Goal: Task Accomplishment & Management: Complete application form

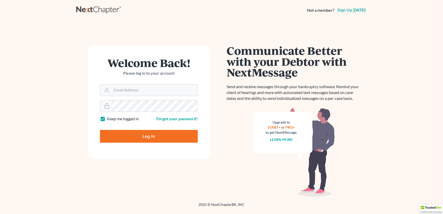
type input "[EMAIL_ADDRESS][DOMAIN_NAME]"
click at [129, 137] on input "Log In" at bounding box center [149, 136] width 98 height 13
type input "Thinking..."
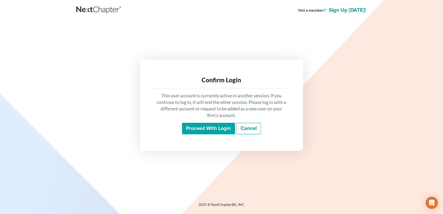
click at [198, 130] on input "Proceed with login" at bounding box center [208, 129] width 53 height 12
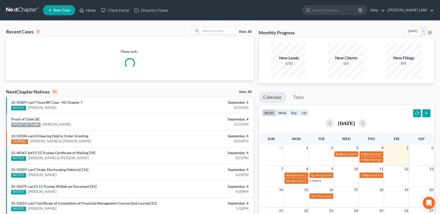
click at [54, 11] on span "New Case" at bounding box center [61, 10] width 17 height 4
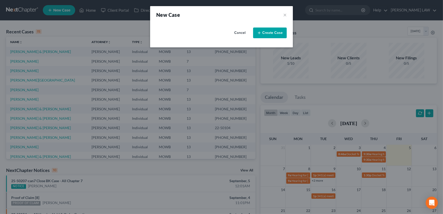
select select "46"
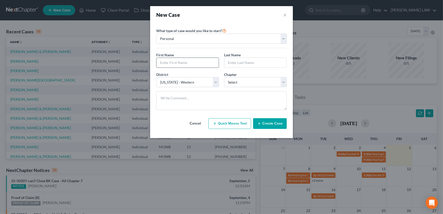
click at [184, 64] on input "text" at bounding box center [188, 63] width 62 height 10
click at [183, 61] on input "Christy" at bounding box center [188, 63] width 62 height 10
type input "Chris"
type input "Mccoy"
click at [232, 82] on select "Select 7 11 12 13" at bounding box center [255, 82] width 63 height 10
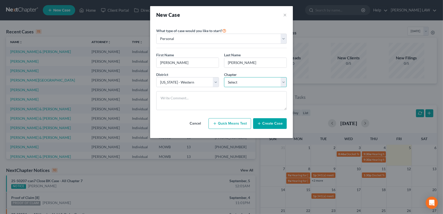
select select "0"
click at [224, 77] on select "Select 7 11 12 13" at bounding box center [255, 82] width 63 height 10
click at [265, 124] on button "Create Case" at bounding box center [270, 123] width 34 height 11
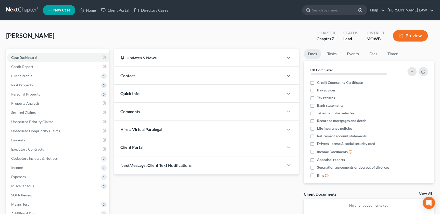
click at [167, 75] on div "Contact" at bounding box center [198, 76] width 169 height 18
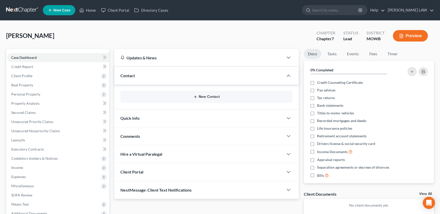
click at [197, 97] on icon "button" at bounding box center [195, 97] width 4 height 4
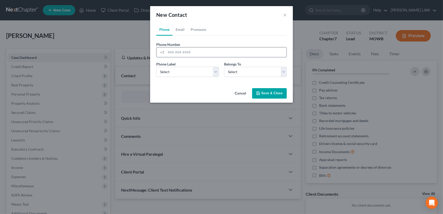
click at [177, 54] on input "tel" at bounding box center [226, 52] width 121 height 10
click at [178, 28] on link "Email" at bounding box center [180, 29] width 15 height 12
click at [176, 53] on input "email" at bounding box center [226, 52] width 121 height 10
type input "christopherfostermccoy69@gmail.com"
click at [178, 70] on select "Select Home Work Other" at bounding box center [187, 72] width 63 height 10
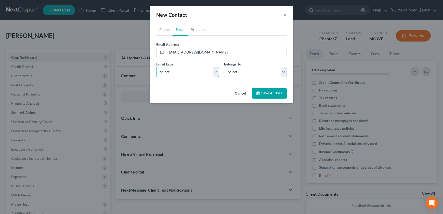
select select "0"
click at [156, 67] on select "Select Home Work Other" at bounding box center [187, 72] width 63 height 10
click at [283, 14] on button "×" at bounding box center [285, 15] width 4 height 6
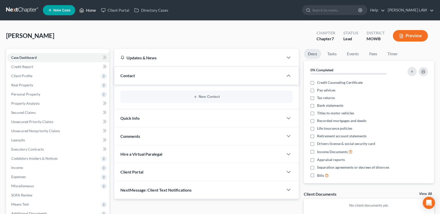
click at [84, 8] on link "Home" at bounding box center [88, 10] width 22 height 9
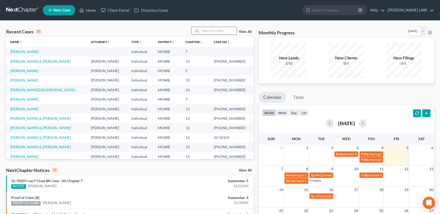
click at [210, 31] on input "search" at bounding box center [219, 30] width 36 height 7
type input "mccoy"
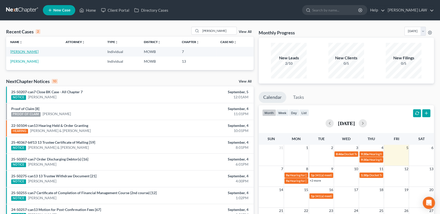
click at [20, 53] on link "Mccoy, Chris" at bounding box center [24, 51] width 28 height 4
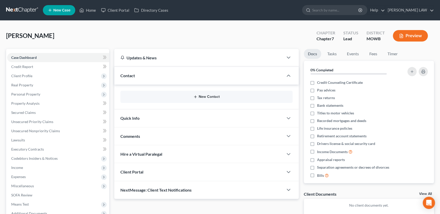
click at [198, 97] on button "New Contact" at bounding box center [206, 97] width 164 height 4
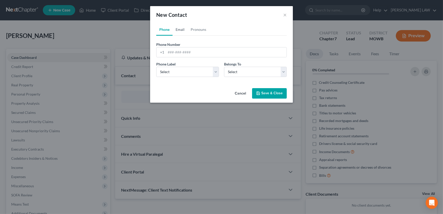
click at [179, 31] on link "Email" at bounding box center [180, 29] width 15 height 12
click at [180, 55] on input "email" at bounding box center [226, 52] width 121 height 10
type input "christopherfostermccoy69@gmail.com"
click at [188, 73] on select "Select Home Work Other" at bounding box center [187, 72] width 63 height 10
select select "0"
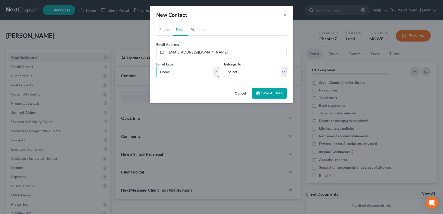
click at [156, 67] on select "Select Home Work Other" at bounding box center [187, 72] width 63 height 10
click at [255, 72] on select "Select Client Other" at bounding box center [255, 72] width 63 height 10
select select "0"
click at [224, 67] on select "Select Client Other" at bounding box center [255, 72] width 63 height 10
click at [262, 90] on button "Save & Close" at bounding box center [269, 93] width 35 height 11
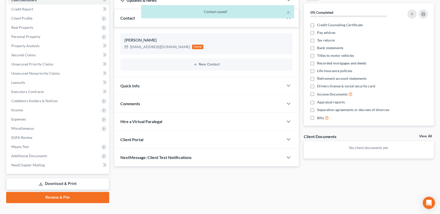
scroll to position [59, 0]
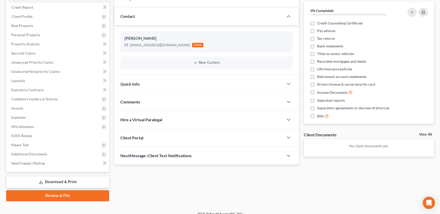
click at [160, 135] on div "Client Portal" at bounding box center [198, 138] width 169 height 18
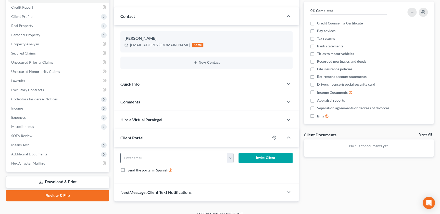
click at [231, 158] on button "button" at bounding box center [230, 158] width 6 height 10
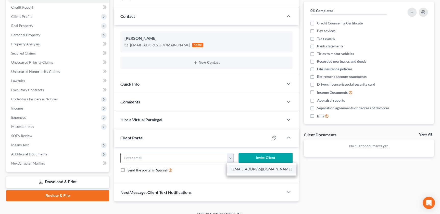
click at [247, 170] on link "christopherfostermccoy69@gmail.com" at bounding box center [262, 169] width 70 height 9
type input "christopherfostermccoy69@gmail.com"
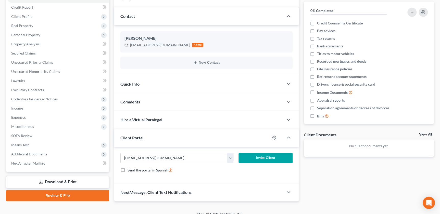
click at [259, 155] on button "Invite Client" at bounding box center [265, 158] width 54 height 10
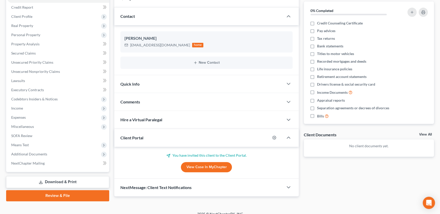
click at [334, 194] on div "Docs Tasks Events Fees Timer 0% Completed Nothing here yet! Credit Counseling C…" at bounding box center [368, 93] width 135 height 207
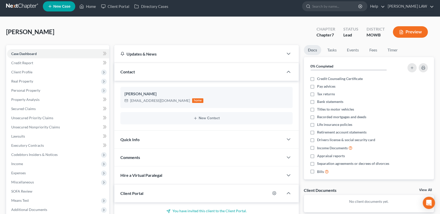
scroll to position [2, 0]
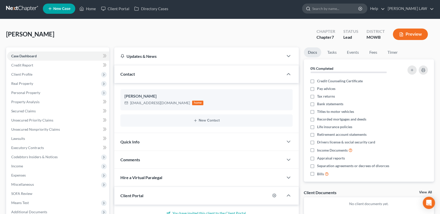
click at [334, 9] on input "search" at bounding box center [335, 8] width 47 height 9
type input "mardanlou"
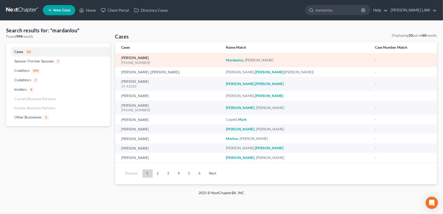
click at [131, 58] on link "Mardanlou, Parvaneh" at bounding box center [135, 58] width 28 height 4
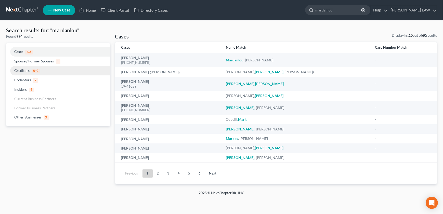
select select "2"
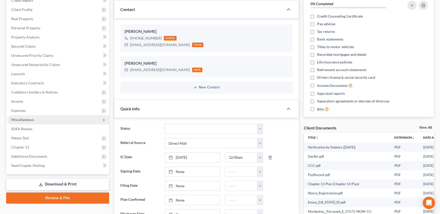
scroll to position [81, 0]
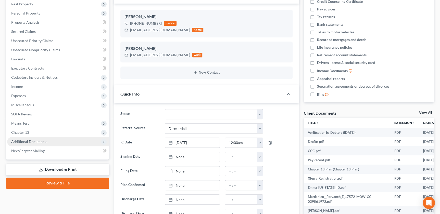
click at [37, 140] on span "Additional Documents" at bounding box center [29, 141] width 36 height 4
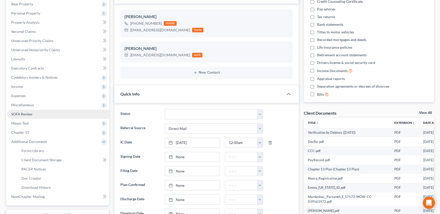
click at [33, 114] on link "SOFA Review" at bounding box center [58, 114] width 102 height 9
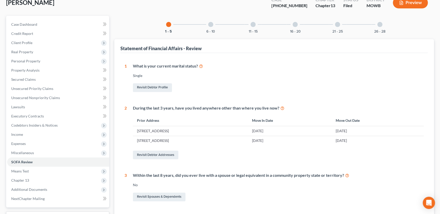
scroll to position [145, 0]
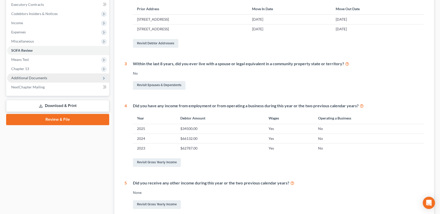
click at [41, 76] on span "Additional Documents" at bounding box center [29, 78] width 36 height 4
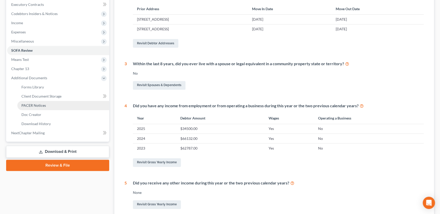
click at [43, 106] on span "PACER Notices" at bounding box center [33, 105] width 24 height 4
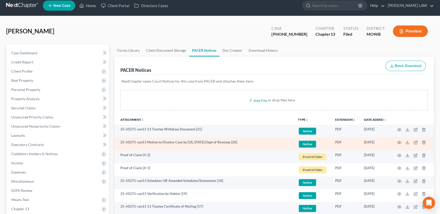
scroll to position [6, 0]
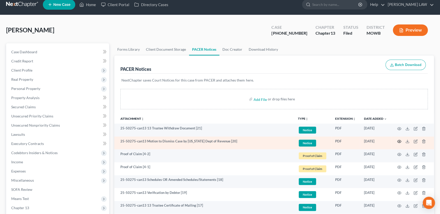
click at [398, 142] on icon "button" at bounding box center [399, 141] width 4 height 4
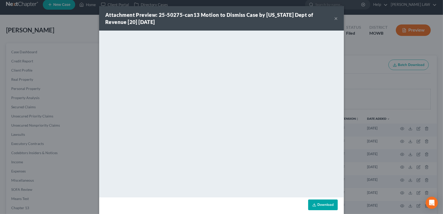
click at [334, 18] on button "×" at bounding box center [336, 18] width 4 height 6
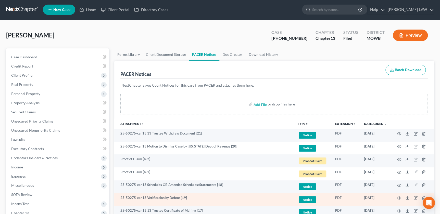
scroll to position [0, 0]
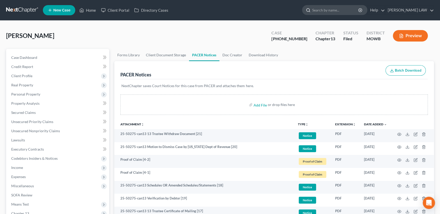
click at [342, 11] on input "search" at bounding box center [335, 9] width 47 height 9
type input "adamek"
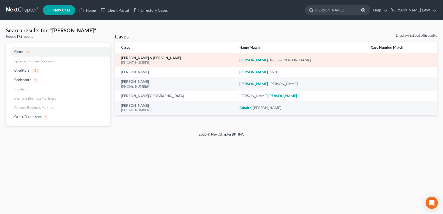
click at [143, 58] on link "Adamek, Jacob & Brooke" at bounding box center [151, 58] width 60 height 4
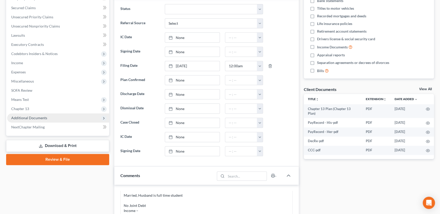
scroll to position [110, 0]
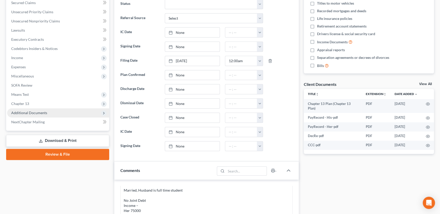
click at [44, 114] on span "Additional Documents" at bounding box center [58, 112] width 102 height 9
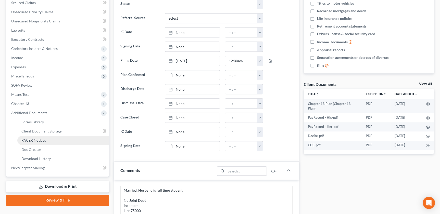
click at [44, 141] on span "PACER Notices" at bounding box center [33, 140] width 24 height 4
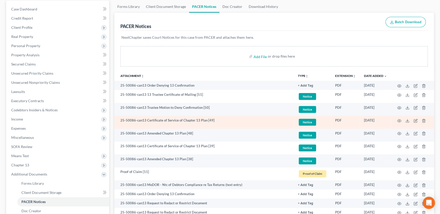
scroll to position [75, 0]
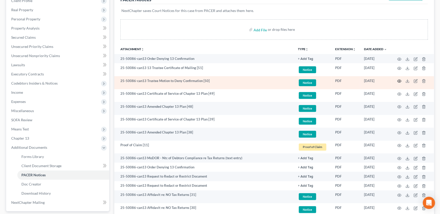
click at [398, 80] on icon "button" at bounding box center [399, 81] width 4 height 4
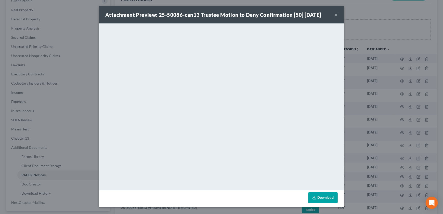
click at [331, 16] on div "Attachment Preview: 25-50086-can13 Trustee Motion to Deny Confirmation [50] 08/…" at bounding box center [221, 14] width 245 height 17
click at [337, 14] on button "×" at bounding box center [336, 15] width 4 height 6
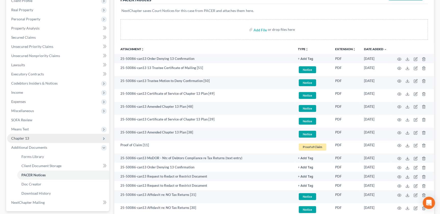
click at [24, 140] on span "Chapter 13" at bounding box center [20, 138] width 18 height 4
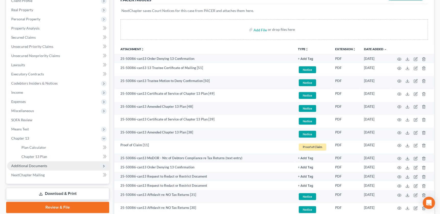
click at [35, 165] on span "Additional Documents" at bounding box center [29, 166] width 36 height 4
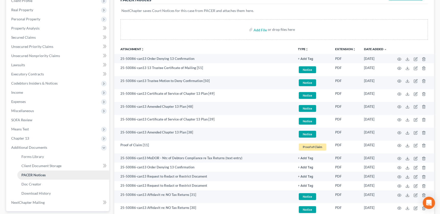
click at [40, 176] on span "PACER Notices" at bounding box center [33, 175] width 24 height 4
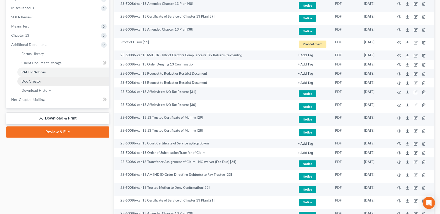
scroll to position [136, 0]
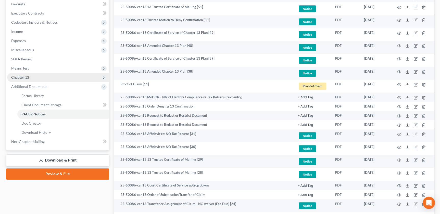
click at [43, 78] on span "Chapter 13" at bounding box center [58, 77] width 102 height 9
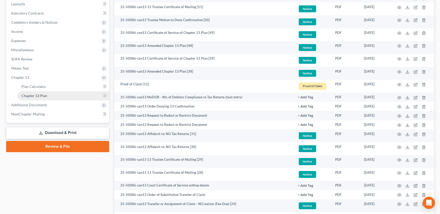
click at [49, 94] on link "Chapter 13 Plan" at bounding box center [63, 95] width 92 height 9
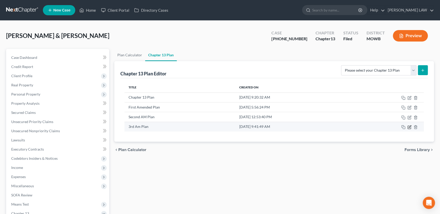
click at [408, 126] on icon "button" at bounding box center [409, 127] width 4 height 4
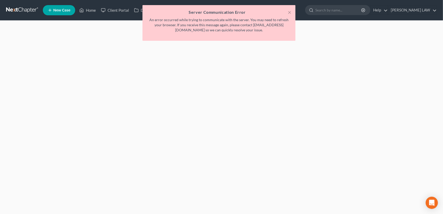
click at [91, 10] on div "× Server Communication Error An error occurred while trying to communicate with…" at bounding box center [218, 24] width 443 height 38
click at [291, 12] on button "×" at bounding box center [290, 12] width 4 height 6
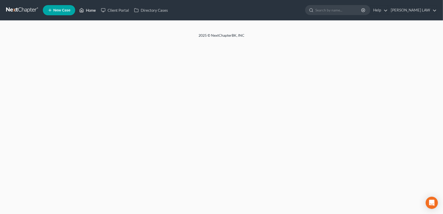
click at [90, 10] on link "Home" at bounding box center [88, 10] width 22 height 9
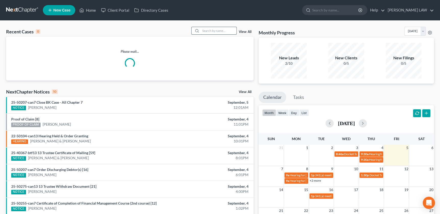
click at [203, 29] on input "search" at bounding box center [219, 30] width 36 height 7
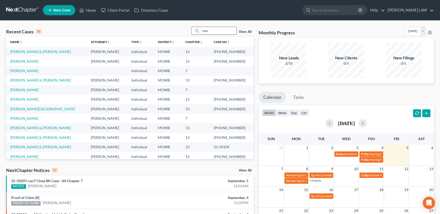
type input "may"
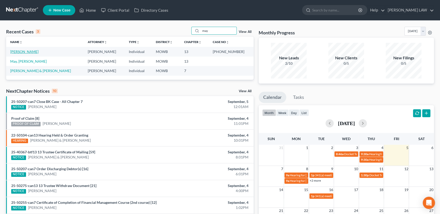
click at [23, 53] on link "May, Daniel" at bounding box center [24, 51] width 28 height 4
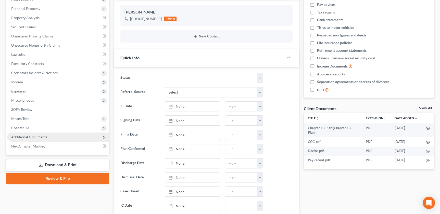
scroll to position [87, 0]
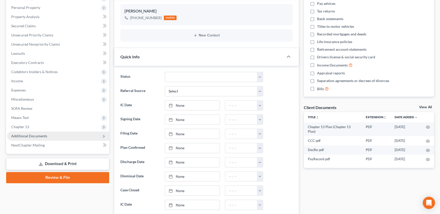
click at [43, 132] on span "Additional Documents" at bounding box center [58, 136] width 102 height 9
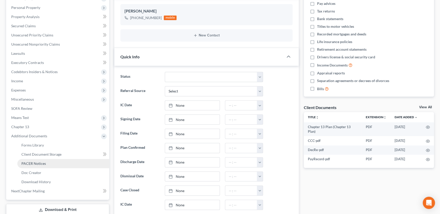
click at [40, 162] on span "PACER Notices" at bounding box center [33, 163] width 24 height 4
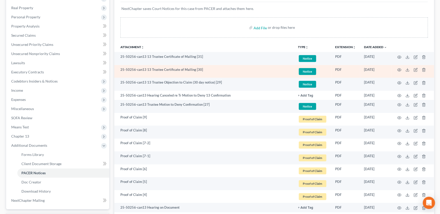
scroll to position [81, 0]
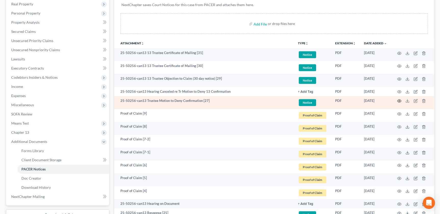
click at [399, 99] on icon "button" at bounding box center [399, 101] width 4 height 4
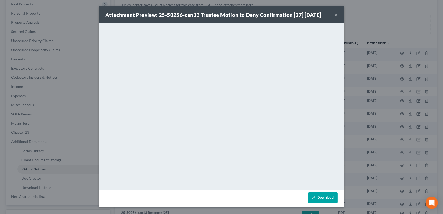
click at [334, 15] on div "Attachment Preview: 25-50256-can13 Trustee Motion to Deny Confirmation [27] 08/…" at bounding box center [221, 14] width 245 height 17
click at [336, 15] on button "×" at bounding box center [336, 15] width 4 height 6
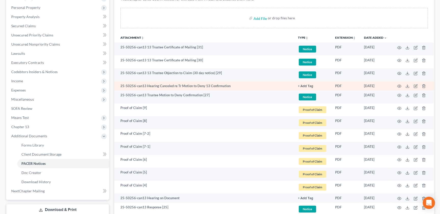
scroll to position [122, 0]
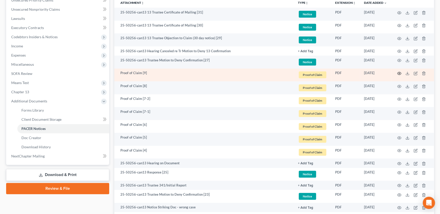
click at [398, 71] on icon "button" at bounding box center [399, 73] width 4 height 4
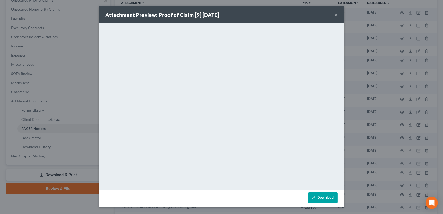
drag, startPoint x: 336, startPoint y: 14, endPoint x: 335, endPoint y: 17, distance: 3.6
click at [336, 14] on button "×" at bounding box center [336, 15] width 4 height 6
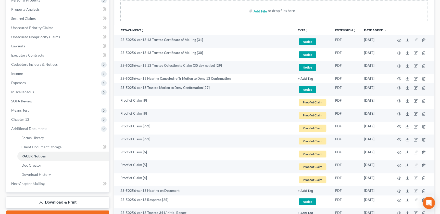
scroll to position [0, 0]
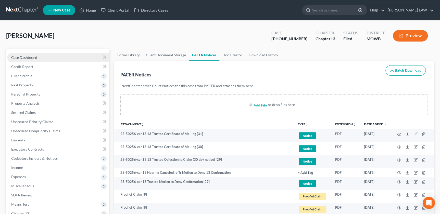
click at [39, 58] on link "Case Dashboard" at bounding box center [58, 57] width 102 height 9
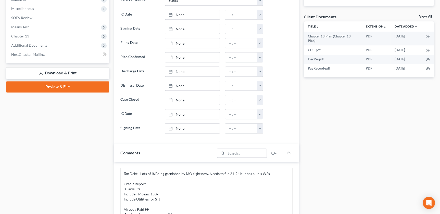
scroll to position [180, 0]
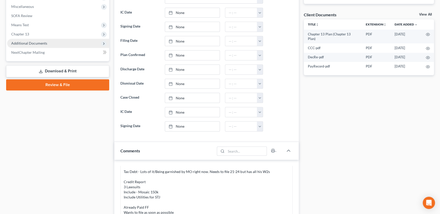
click at [48, 43] on span "Additional Documents" at bounding box center [58, 43] width 102 height 9
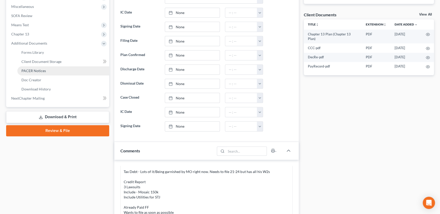
click at [55, 73] on link "PACER Notices" at bounding box center [63, 70] width 92 height 9
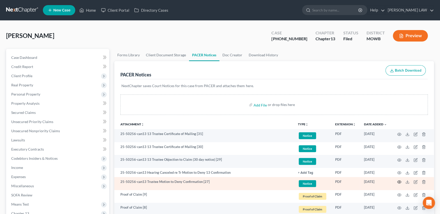
click at [397, 181] on icon "button" at bounding box center [399, 182] width 4 height 3
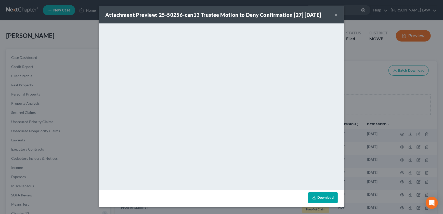
click at [334, 14] on div "Attachment Preview: 25-50256-can13 Trustee Motion to Deny Confirmation [27] 08/…" at bounding box center [221, 14] width 245 height 17
click at [336, 14] on button "×" at bounding box center [336, 15] width 4 height 6
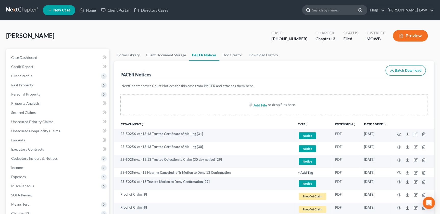
click at [347, 5] on ul "New Case Home Client Portal Directory Cases - No Result - See all results Or Pr…" at bounding box center [238, 10] width 391 height 13
click at [346, 9] on input "search" at bounding box center [335, 9] width 47 height 9
type input "dick"
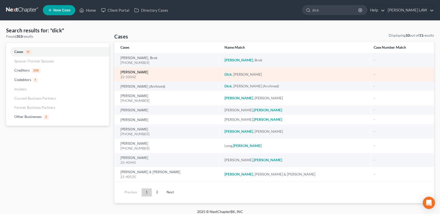
click at [132, 71] on link "Dick, Lynn" at bounding box center [134, 73] width 28 height 4
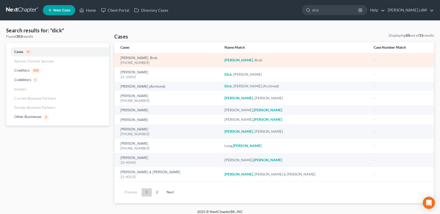
select select "2"
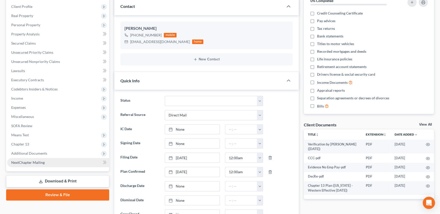
scroll to position [238, 0]
click at [36, 153] on span "Additional Documents" at bounding box center [29, 153] width 36 height 4
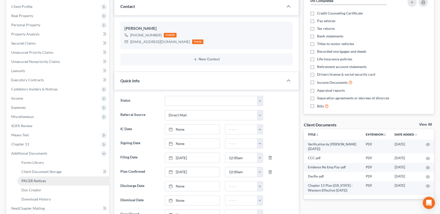
drag, startPoint x: 41, startPoint y: 178, endPoint x: 37, endPoint y: 177, distance: 4.1
click at [41, 179] on span "PACER Notices" at bounding box center [33, 181] width 24 height 4
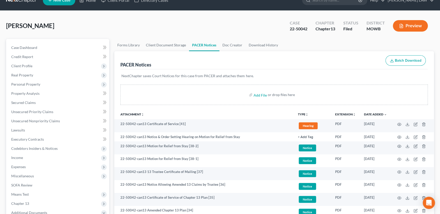
scroll to position [11, 0]
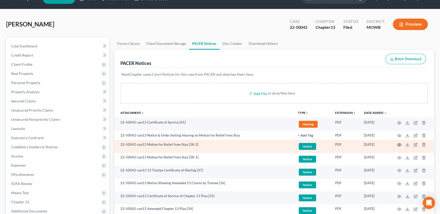
click at [399, 144] on circle "button" at bounding box center [399, 144] width 1 height 1
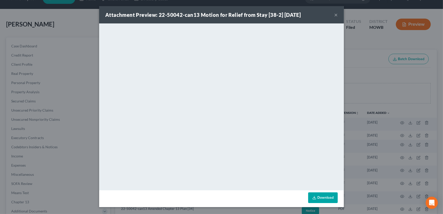
click at [336, 15] on button "×" at bounding box center [336, 15] width 4 height 6
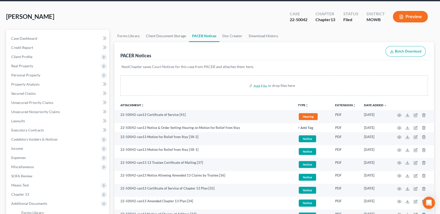
scroll to position [0, 0]
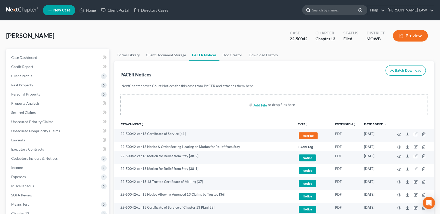
click at [347, 14] on input "search" at bounding box center [335, 9] width 47 height 9
type input "cary"
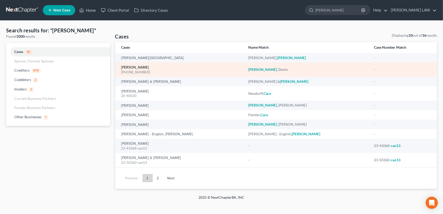
click at [124, 67] on link "Cary, Devin" at bounding box center [135, 68] width 28 height 4
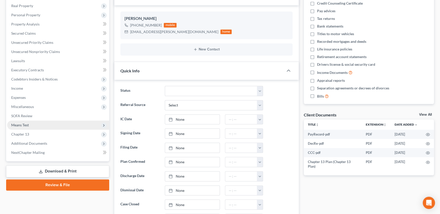
scroll to position [98, 0]
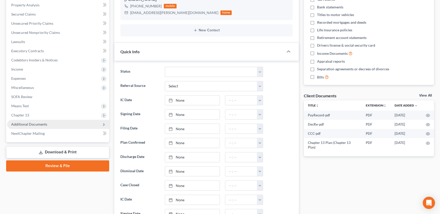
click at [48, 123] on span "Additional Documents" at bounding box center [58, 124] width 102 height 9
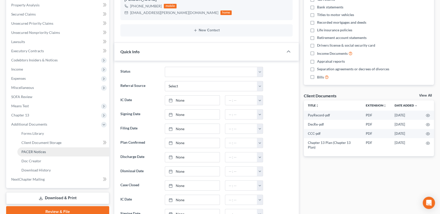
click at [47, 152] on link "PACER Notices" at bounding box center [63, 151] width 92 height 9
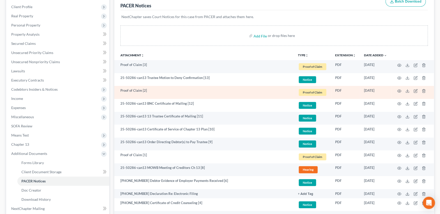
scroll to position [98, 0]
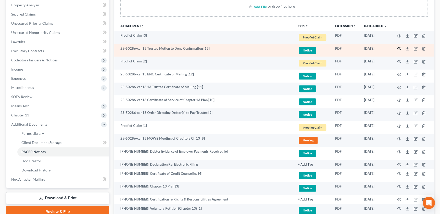
click at [399, 49] on icon "button" at bounding box center [399, 49] width 4 height 4
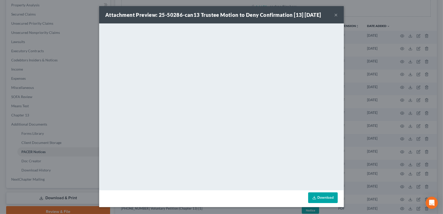
click at [336, 15] on button "×" at bounding box center [336, 15] width 4 height 6
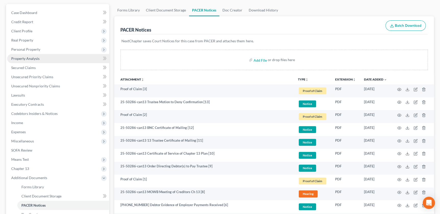
scroll to position [46, 0]
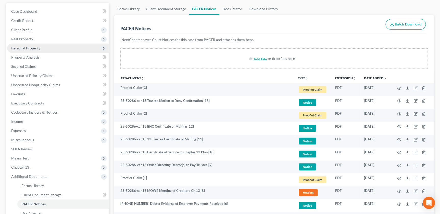
click at [25, 47] on span "Personal Property" at bounding box center [25, 48] width 29 height 4
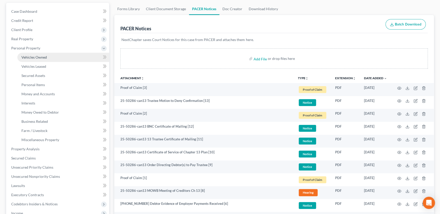
click at [27, 56] on span "Vehicles Owned" at bounding box center [33, 57] width 25 height 4
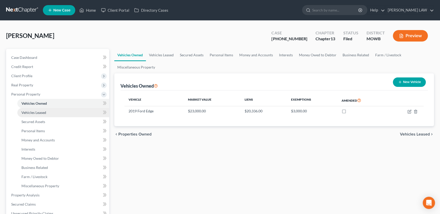
click at [22, 111] on span "Vehicles Leased" at bounding box center [33, 112] width 25 height 4
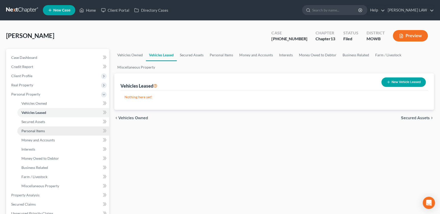
click at [27, 129] on span "Personal Items" at bounding box center [32, 131] width 23 height 4
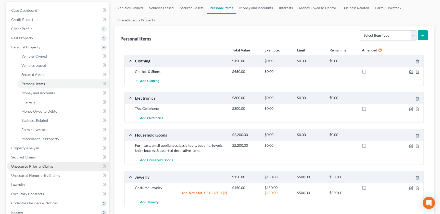
scroll to position [52, 0]
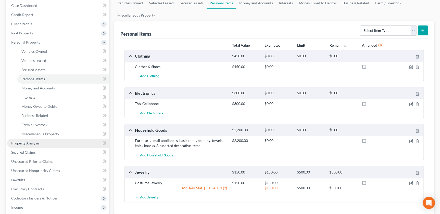
click at [31, 145] on span "Property Analysis" at bounding box center [25, 143] width 28 height 4
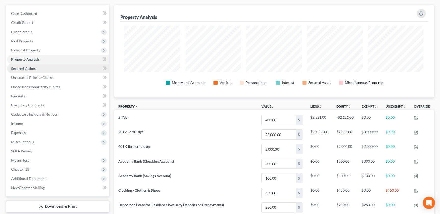
scroll to position [41, 0]
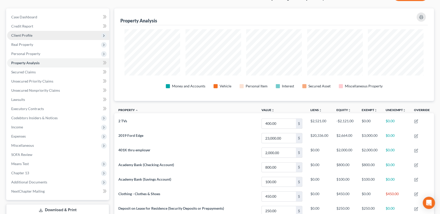
click at [28, 34] on span "Client Profile" at bounding box center [21, 35] width 21 height 4
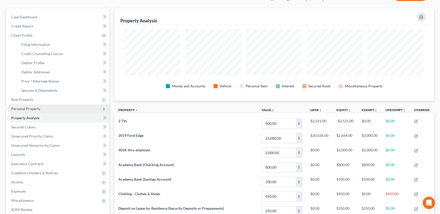
click at [26, 111] on span "Personal Property" at bounding box center [58, 108] width 102 height 9
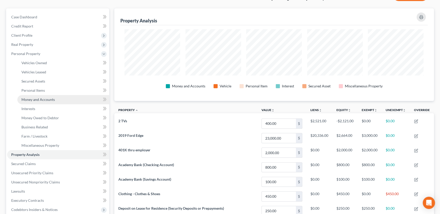
click at [40, 98] on span "Money and Accounts" at bounding box center [37, 99] width 33 height 4
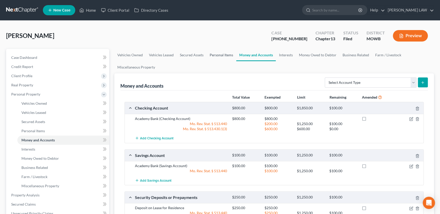
click at [213, 56] on link "Personal Items" at bounding box center [222, 55] width 30 height 12
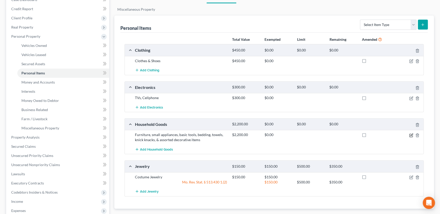
click at [411, 134] on icon "button" at bounding box center [411, 135] width 2 height 2
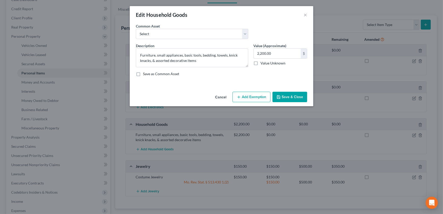
click at [257, 98] on button "Add Exemption" at bounding box center [252, 97] width 38 height 11
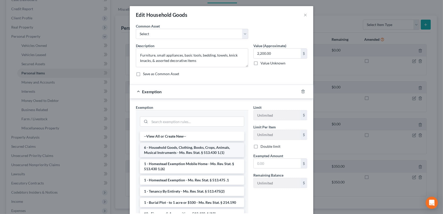
click at [200, 150] on li "6 - Household Goods, Clothing, Books, Crops, Animals, Musical Instruments - Mo.…" at bounding box center [192, 150] width 104 height 14
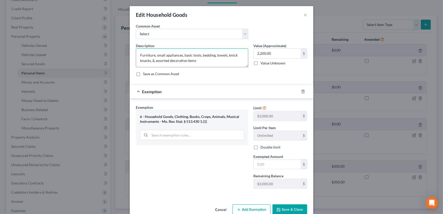
click at [222, 64] on textarea "Furniture, small appliances, basic tools, bedding, towels, knick knacks, & asso…" at bounding box center [192, 57] width 112 height 19
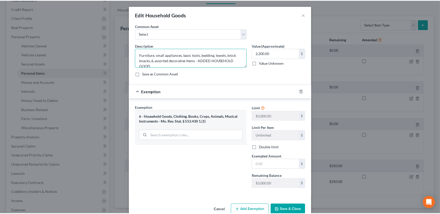
scroll to position [1, 0]
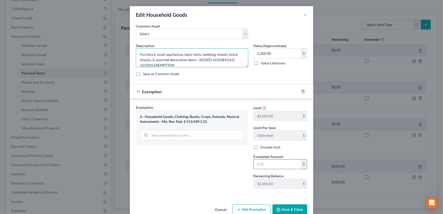
type textarea "Furniture, small appliances, basic tools, bedding, towels, knick knacks, & asso…"
click at [270, 159] on div "$" at bounding box center [280, 164] width 54 height 10
click at [268, 166] on input "text" at bounding box center [277, 165] width 47 height 10
type input "2,200"
click at [284, 209] on button "Save & Close" at bounding box center [290, 210] width 35 height 11
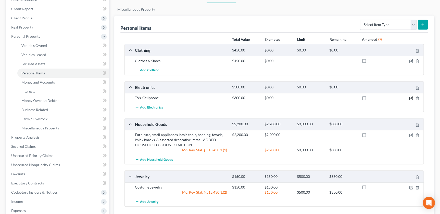
click at [410, 99] on icon "button" at bounding box center [410, 98] width 3 height 3
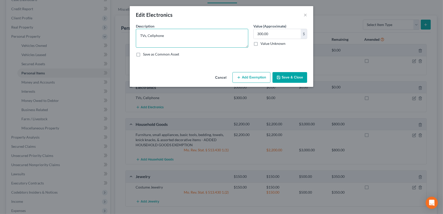
click at [216, 38] on textarea "TVs, Cellphone" at bounding box center [192, 38] width 112 height 19
type textarea "TVs, Cellphone -"
click at [242, 77] on button "Add Exemption" at bounding box center [252, 77] width 38 height 11
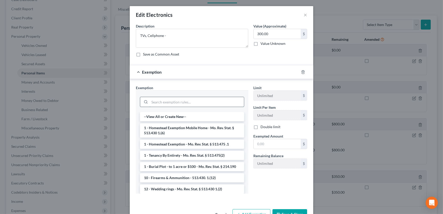
click at [171, 100] on input "search" at bounding box center [197, 102] width 94 height 10
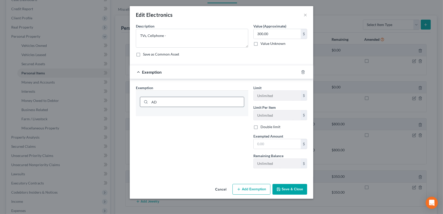
type input "A"
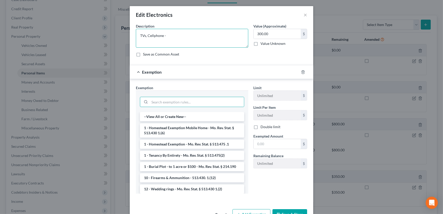
click at [187, 42] on textarea "TVs, Cellphone -" at bounding box center [192, 38] width 112 height 19
type textarea "TVs, Cellphone - ADDED HOUSEHOLD GOODS EXEMPTION"
click at [166, 98] on input "search" at bounding box center [197, 102] width 94 height 10
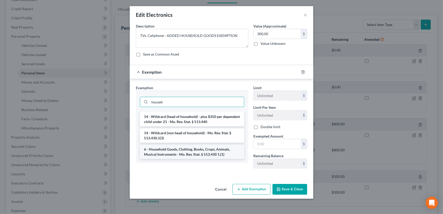
type input "househ"
click at [169, 155] on li "6 - Household Goods, Clothing, Books, Crops, Animals, Musical Instruments - Mo.…" at bounding box center [192, 152] width 104 height 14
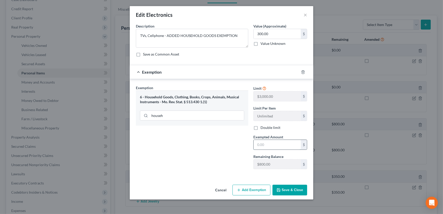
click at [286, 146] on input "text" at bounding box center [277, 145] width 47 height 10
type input "300"
click at [288, 187] on button "Save & Close" at bounding box center [290, 190] width 35 height 11
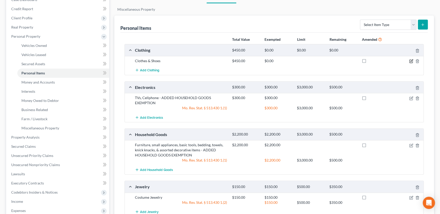
drag, startPoint x: 411, startPoint y: 59, endPoint x: 407, endPoint y: 59, distance: 4.4
click at [411, 59] on icon "button" at bounding box center [411, 61] width 4 height 4
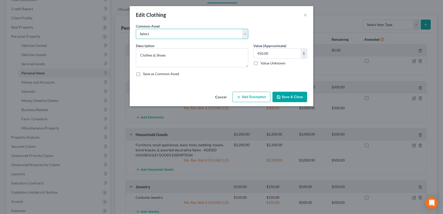
click at [189, 36] on select "Select Clothes & Shoes" at bounding box center [192, 34] width 112 height 10
click at [184, 36] on select "Select Clothes & Shoes" at bounding box center [192, 34] width 112 height 10
click at [245, 99] on button "Add Exemption" at bounding box center [252, 97] width 38 height 11
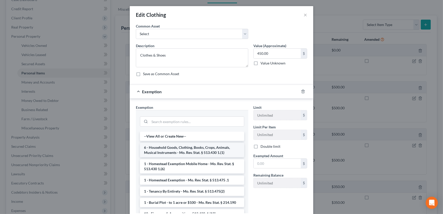
drag, startPoint x: 159, startPoint y: 148, endPoint x: 184, endPoint y: 148, distance: 24.7
click at [159, 148] on li "6 - Household Goods, Clothing, Books, Crops, Animals, Musical Instruments - Mo.…" at bounding box center [192, 150] width 104 height 14
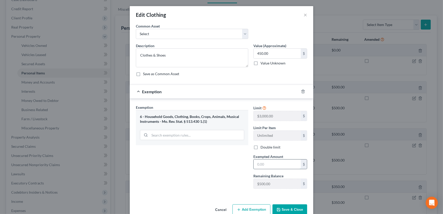
click at [268, 166] on input "text" at bounding box center [277, 165] width 47 height 10
type input "450"
click at [192, 58] on textarea "Clothes & Shoes" at bounding box center [192, 57] width 112 height 19
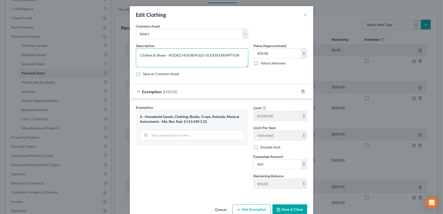
type textarea "Clothes & Shoes - ADDED HOUSEHOLD GOODS EXEMPTION"
click at [280, 209] on button "Save & Close" at bounding box center [290, 210] width 35 height 11
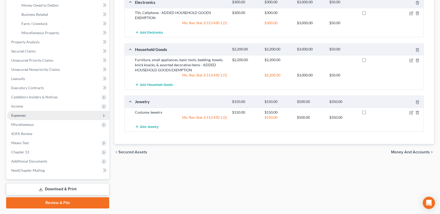
scroll to position [166, 0]
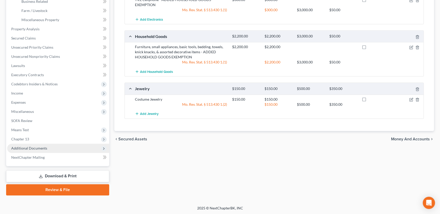
click at [46, 150] on span "Additional Documents" at bounding box center [58, 148] width 102 height 9
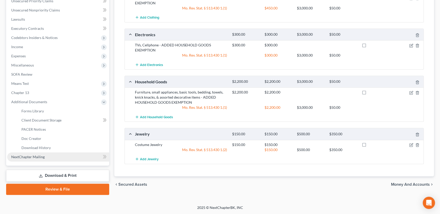
scroll to position [120, 0]
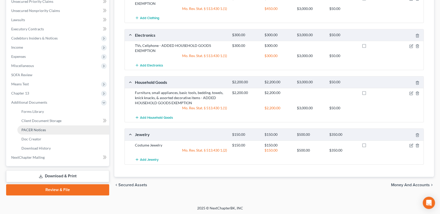
click at [48, 129] on link "PACER Notices" at bounding box center [63, 129] width 92 height 9
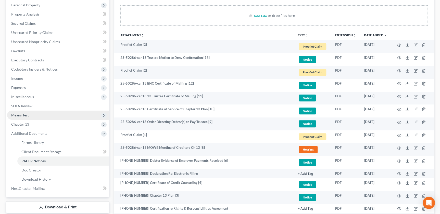
scroll to position [88, 0]
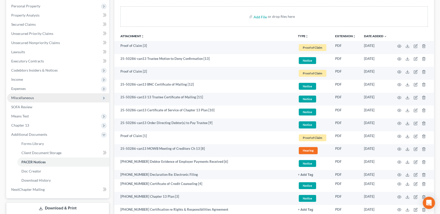
click at [33, 99] on span "Miscellaneous" at bounding box center [58, 97] width 102 height 9
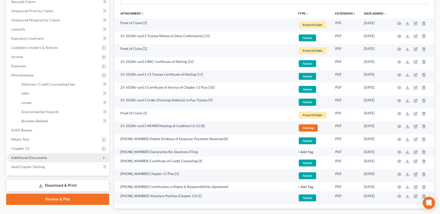
scroll to position [111, 0]
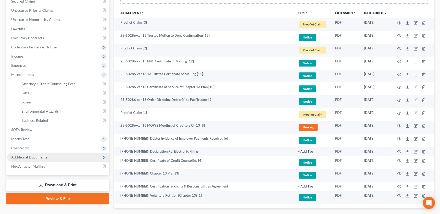
click at [34, 156] on span "Additional Documents" at bounding box center [29, 157] width 36 height 4
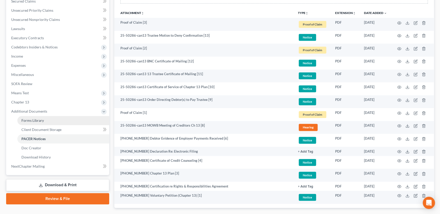
click at [40, 120] on span "Forms Library" at bounding box center [32, 120] width 22 height 4
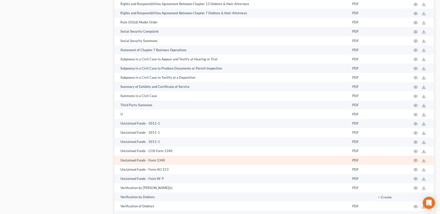
scroll to position [899, 0]
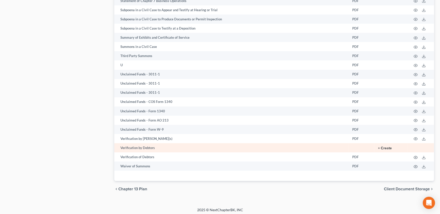
click at [383, 147] on button "+ Create" at bounding box center [385, 149] width 14 height 4
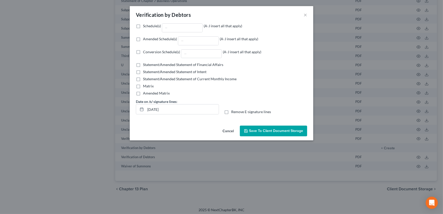
click at [143, 41] on label "Amended Schedule(s) (A-J insert all that apply)" at bounding box center [200, 40] width 115 height 9
click at [145, 40] on input "Amended Schedule(s) (A-J insert all that apply)" at bounding box center [146, 37] width 3 height 3
checkbox input "true"
click at [203, 38] on input "Amended Schedule(s) (A-J insert all that apply)" at bounding box center [198, 41] width 40 height 8
type input "B C"
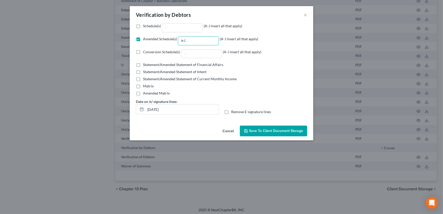
click at [231, 112] on label "Remove E-signature lines" at bounding box center [251, 111] width 40 height 5
click at [233, 112] on input "Remove E-signature lines" at bounding box center [234, 110] width 3 height 3
checkbox input "true"
click at [257, 127] on button "Save to Client Document Storage" at bounding box center [273, 131] width 67 height 11
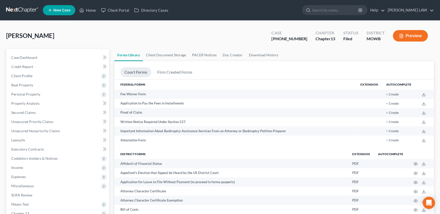
scroll to position [174, 0]
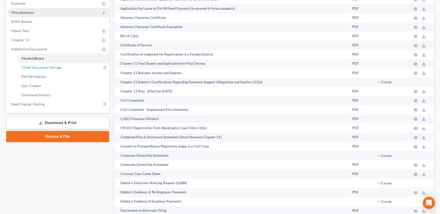
click at [38, 68] on span "Client Document Storage" at bounding box center [41, 67] width 40 height 4
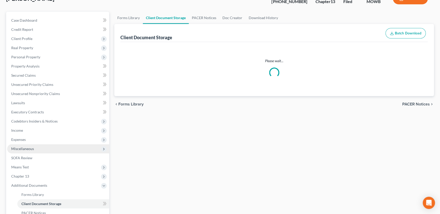
select select "18"
select select "5"
select select "24"
select select "21"
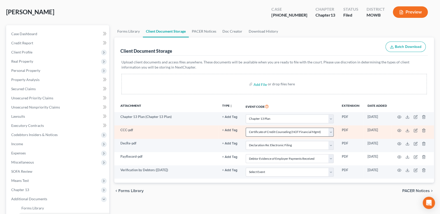
scroll to position [93, 0]
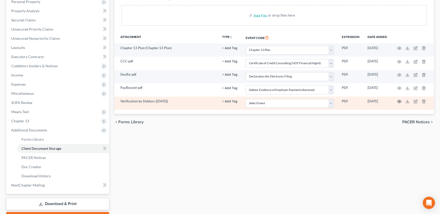
click at [398, 100] on icon "button" at bounding box center [399, 101] width 4 height 4
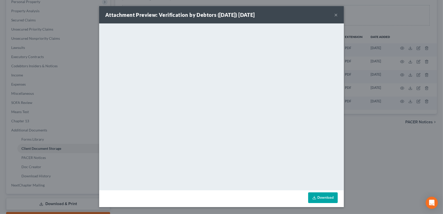
click at [337, 15] on button "×" at bounding box center [336, 15] width 4 height 6
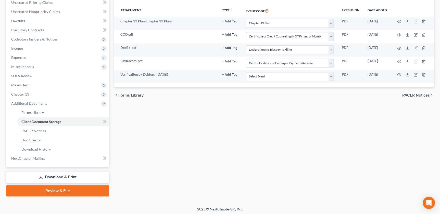
scroll to position [120, 0]
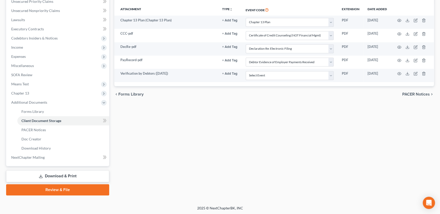
click at [57, 177] on link "Download & Print" at bounding box center [57, 176] width 103 height 12
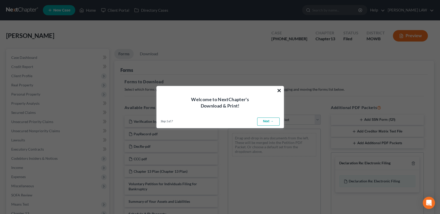
click at [277, 90] on button "×" at bounding box center [279, 90] width 5 height 8
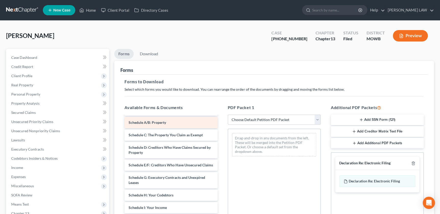
scroll to position [93, 0]
click at [234, 120] on select "Choose Default Petition PDF Packet Complete Bankruptcy Petition (all forms and …" at bounding box center [274, 120] width 93 height 10
select select "2"
click at [228, 115] on select "Choose Default Petition PDF Packet Complete Bankruptcy Petition (all forms and …" at bounding box center [274, 120] width 93 height 10
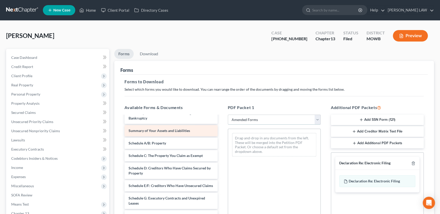
scroll to position [0, 0]
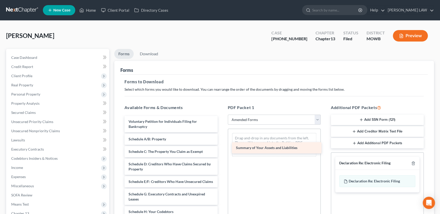
drag, startPoint x: 156, startPoint y: 140, endPoint x: 263, endPoint y: 149, distance: 107.7
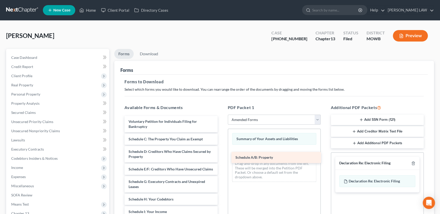
drag, startPoint x: 152, startPoint y: 140, endPoint x: 259, endPoint y: 159, distance: 108.5
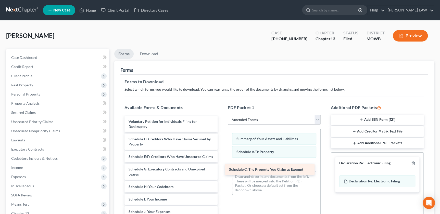
drag, startPoint x: 178, startPoint y: 140, endPoint x: 283, endPoint y: 175, distance: 110.0
click at [221, 176] on div "Schedule C: The Property You Claim as Exempt Voluntary Petition for Individuals…" at bounding box center [170, 218] width 101 height 204
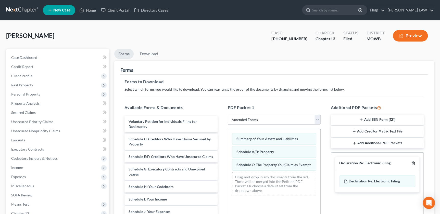
click at [413, 162] on icon "button" at bounding box center [413, 163] width 4 height 4
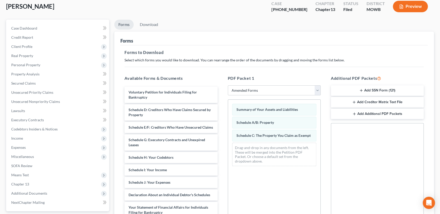
scroll to position [100, 0]
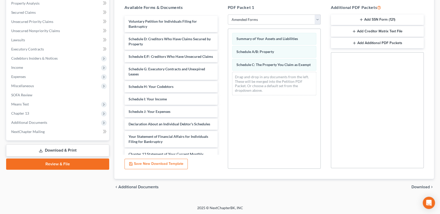
click at [418, 186] on span "Download" at bounding box center [420, 187] width 18 height 4
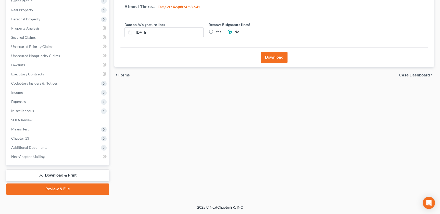
scroll to position [74, 0]
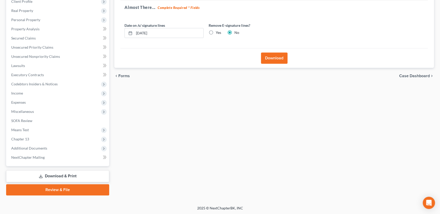
click at [264, 54] on button "Download" at bounding box center [274, 58] width 27 height 11
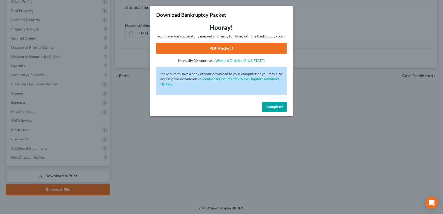
click at [218, 49] on link "PDF Packet 1" at bounding box center [221, 48] width 131 height 11
click at [273, 107] on span "Complete!" at bounding box center [274, 107] width 16 height 4
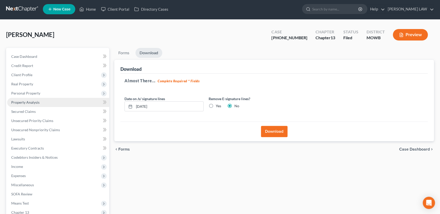
scroll to position [0, 0]
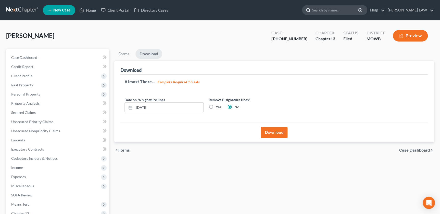
click at [339, 10] on input "search" at bounding box center [335, 9] width 47 height 9
type input "calrk"
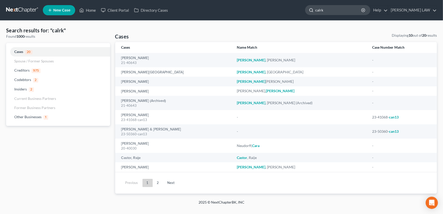
drag, startPoint x: 341, startPoint y: 10, endPoint x: 347, endPoint y: 8, distance: 6.6
click at [341, 10] on input "calrk" at bounding box center [338, 9] width 47 height 9
drag, startPoint x: 342, startPoint y: 10, endPoint x: 325, endPoint y: 10, distance: 16.8
click at [324, 10] on div "calrk" at bounding box center [337, 10] width 65 height 10
type input "clark"
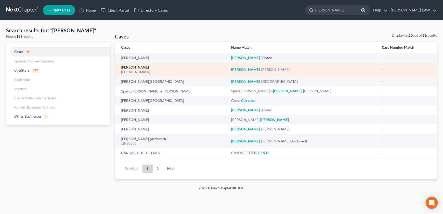
click at [135, 68] on link "[PERSON_NAME]" at bounding box center [135, 68] width 28 height 4
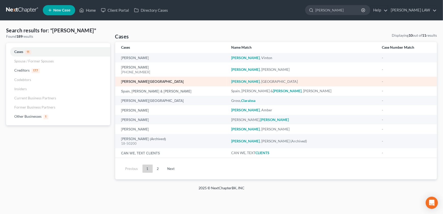
select select "2"
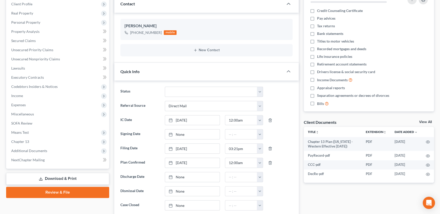
scroll to position [110, 0]
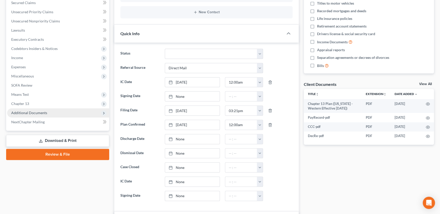
click at [32, 112] on span "Additional Documents" at bounding box center [29, 113] width 36 height 4
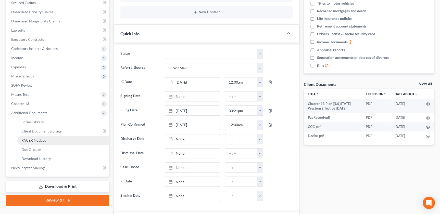
click at [33, 137] on link "PACER Notices" at bounding box center [63, 140] width 92 height 9
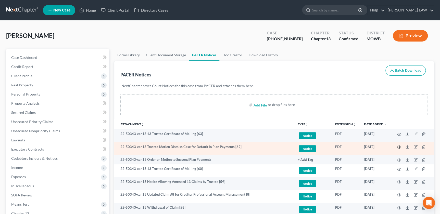
click at [399, 147] on icon "button" at bounding box center [399, 147] width 4 height 4
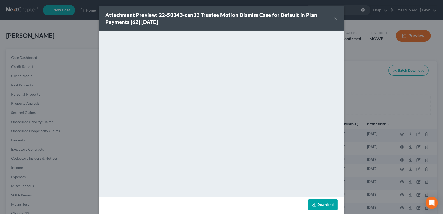
click at [334, 18] on button "×" at bounding box center [336, 18] width 4 height 6
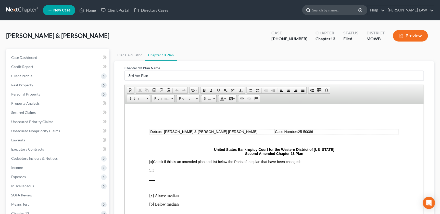
click at [353, 11] on input "search" at bounding box center [335, 9] width 47 height 9
type input "davis"
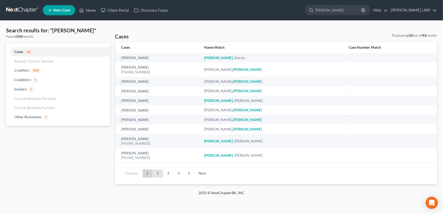
click at [157, 175] on link "2" at bounding box center [158, 174] width 10 height 8
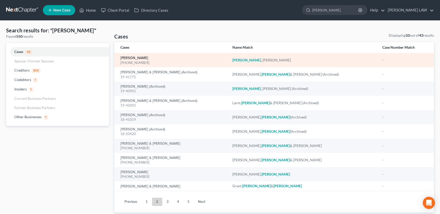
click at [130, 57] on link "Davis, Wendy" at bounding box center [134, 58] width 28 height 4
select select "2"
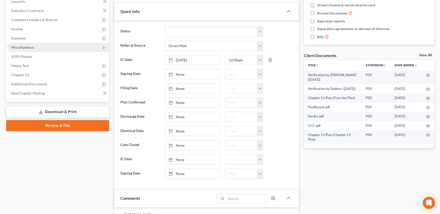
scroll to position [110, 0]
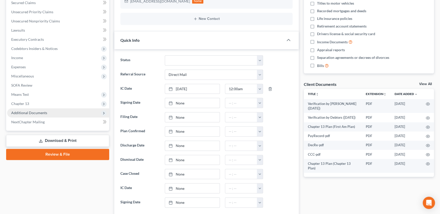
click at [36, 112] on span "Additional Documents" at bounding box center [29, 113] width 36 height 4
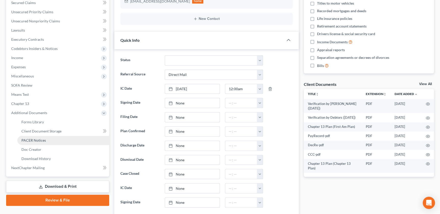
click at [44, 139] on span "PACER Notices" at bounding box center [33, 140] width 24 height 4
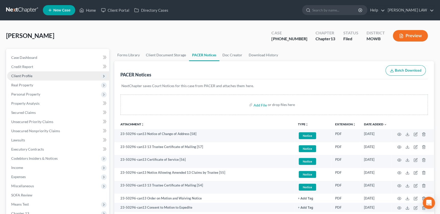
click at [25, 78] on span "Client Profile" at bounding box center [58, 75] width 102 height 9
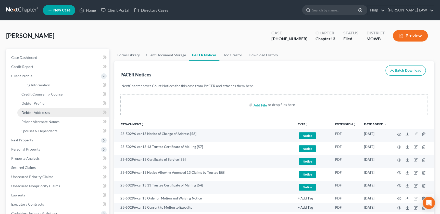
click at [30, 113] on span "Debtor Addresses" at bounding box center [35, 112] width 29 height 4
